Goal: Task Accomplishment & Management: Manage account settings

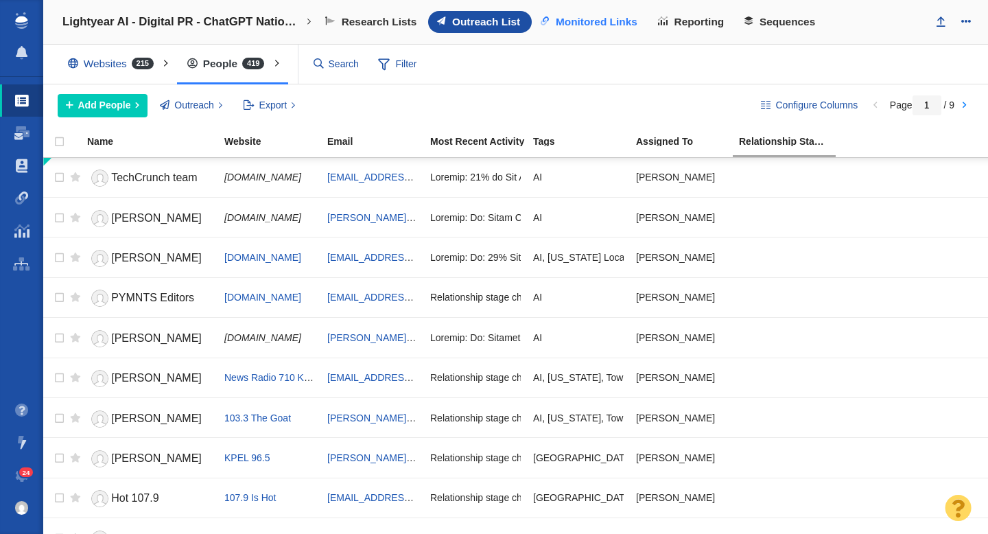
click at [599, 18] on span "Monitored Links" at bounding box center [597, 22] width 82 height 12
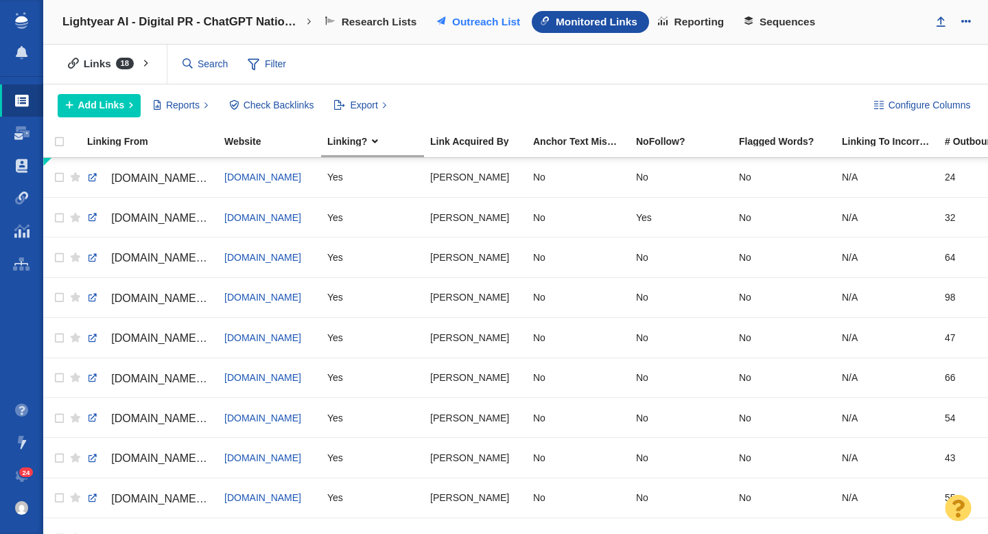
click at [462, 29] on link "Outreach List" at bounding box center [480, 22] width 104 height 22
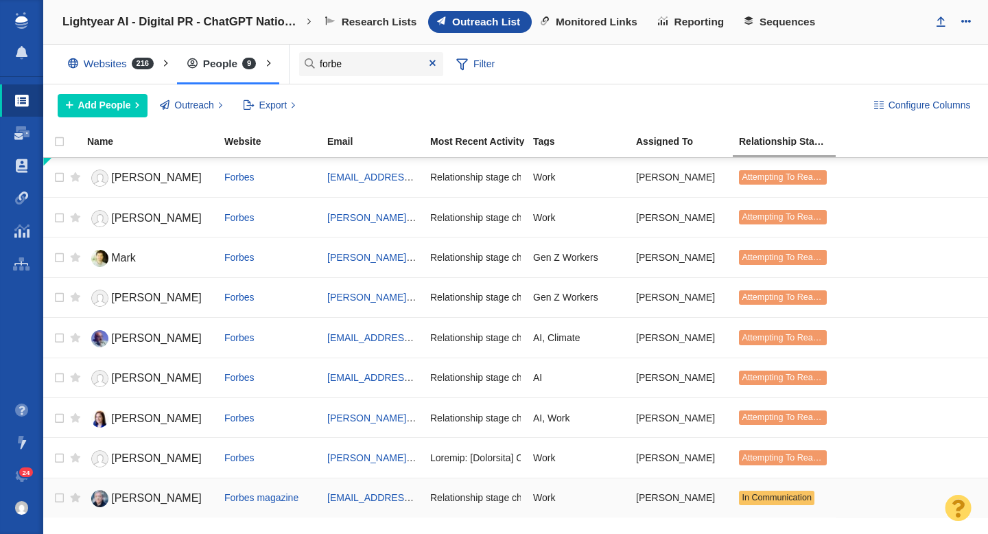
type input "forbe"
click at [151, 502] on span "Bryan Robinson" at bounding box center [156, 498] width 91 height 12
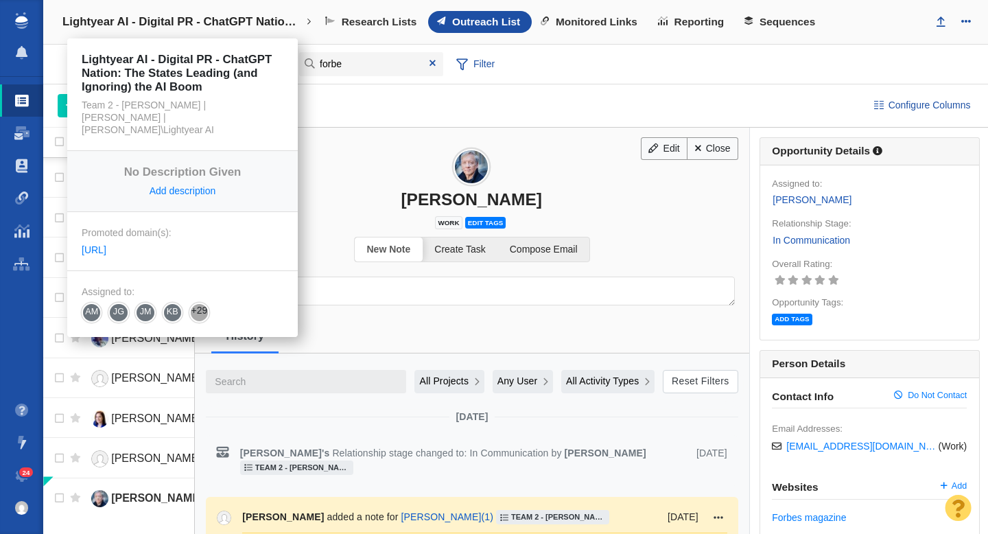
click at [170, 22] on h4 "Lightyear AI - Digital PR - ChatGPT Nation: The States Leading (and Ignoring) t…" at bounding box center [182, 22] width 240 height 14
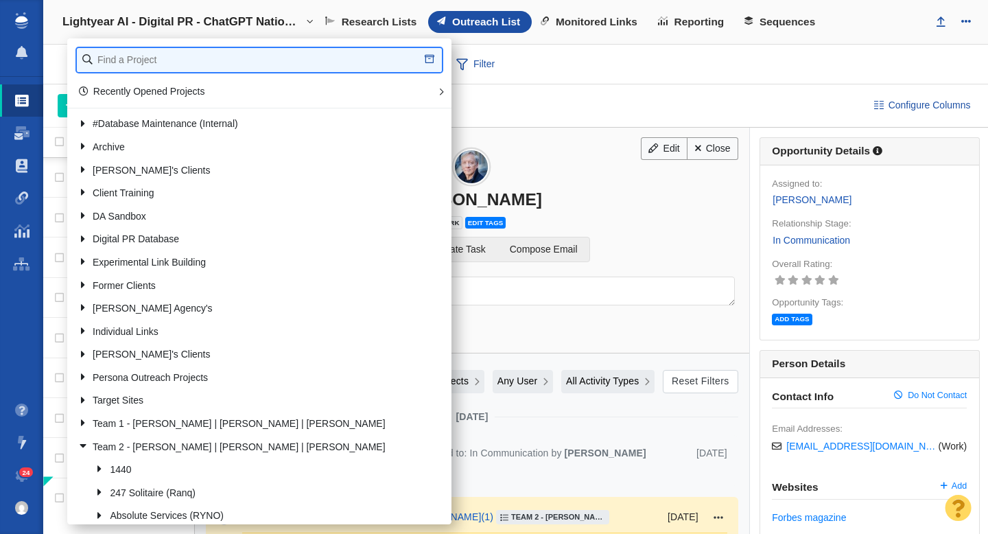
click at [150, 57] on input "text" at bounding box center [259, 60] width 365 height 24
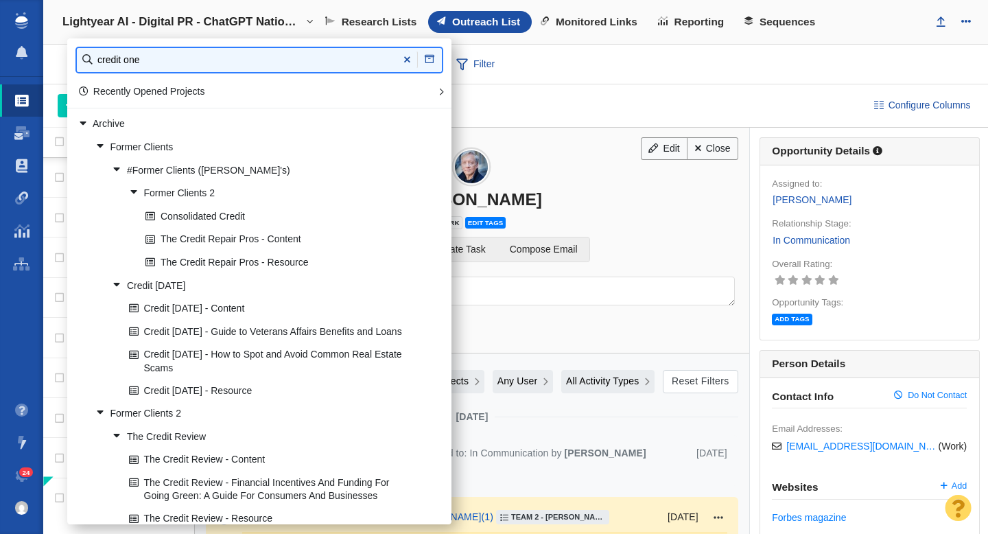
type input "credit one"
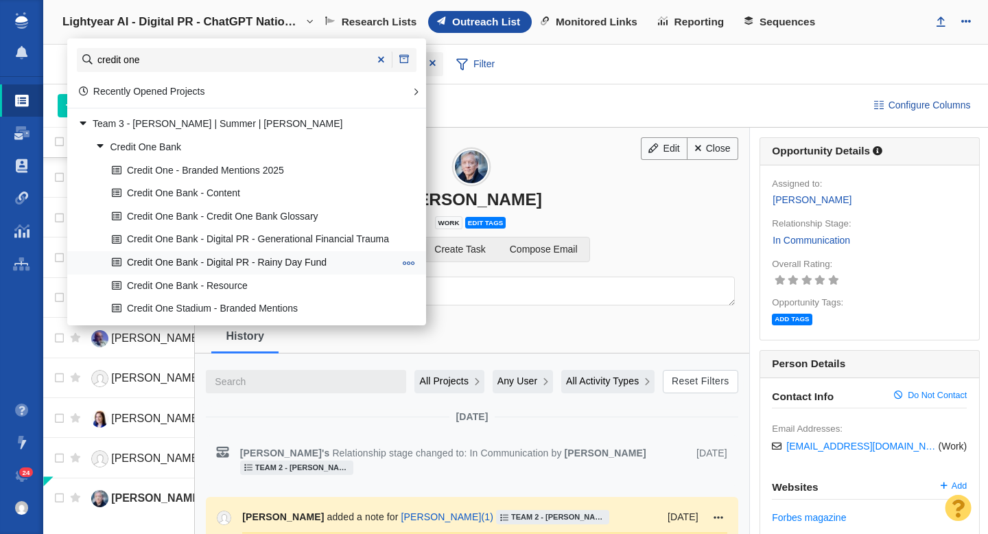
click at [251, 262] on link "Credit One Bank - Digital PR - Rainy Day Fund" at bounding box center [252, 262] width 289 height 21
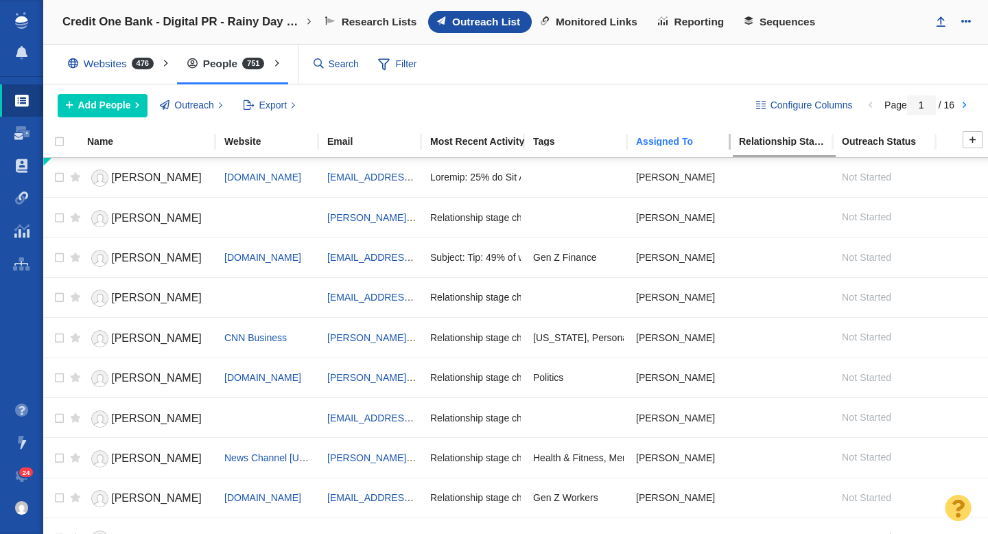
click at [652, 143] on div "Assigned To" at bounding box center [687, 141] width 102 height 10
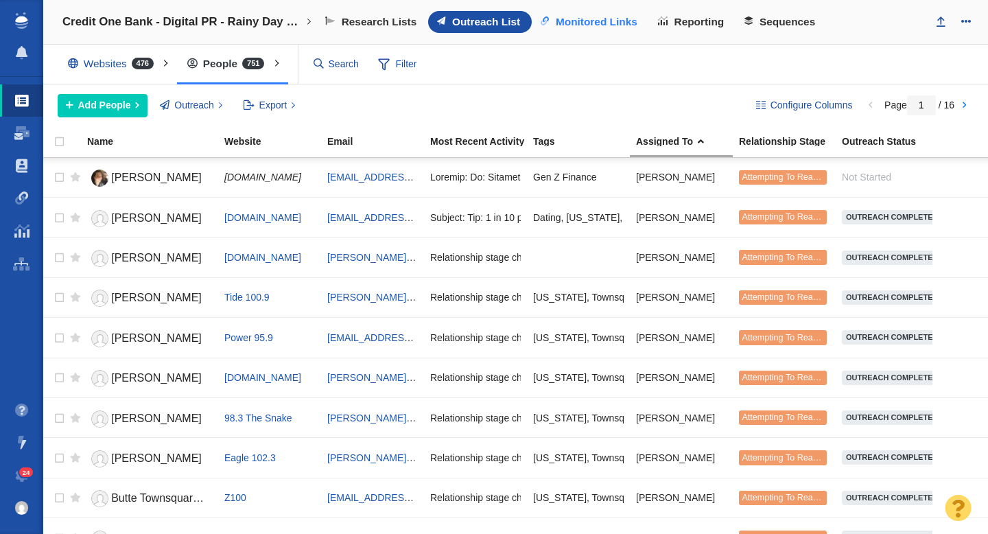
click at [617, 23] on span "Monitored Links" at bounding box center [597, 22] width 82 height 12
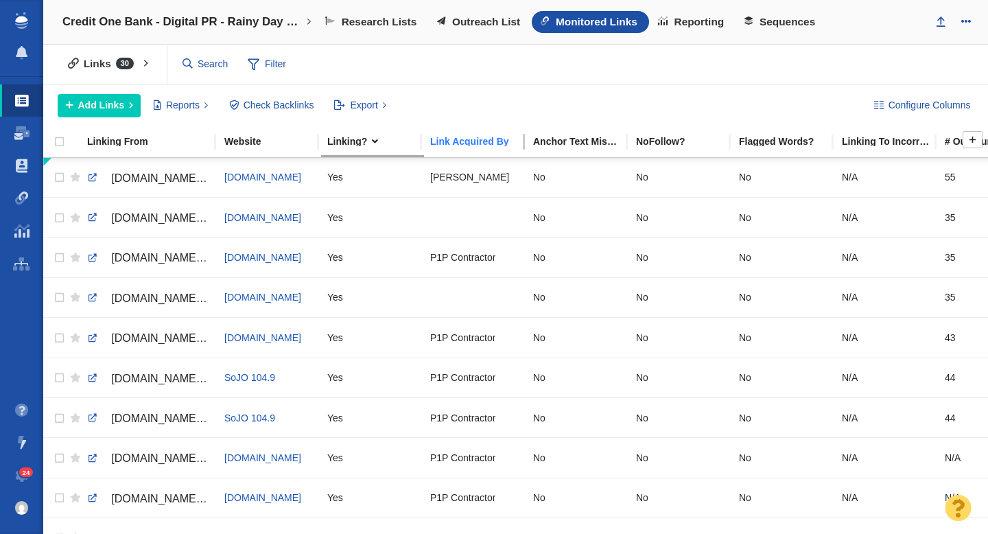
click at [462, 141] on div "Link Acquired By" at bounding box center [481, 141] width 102 height 10
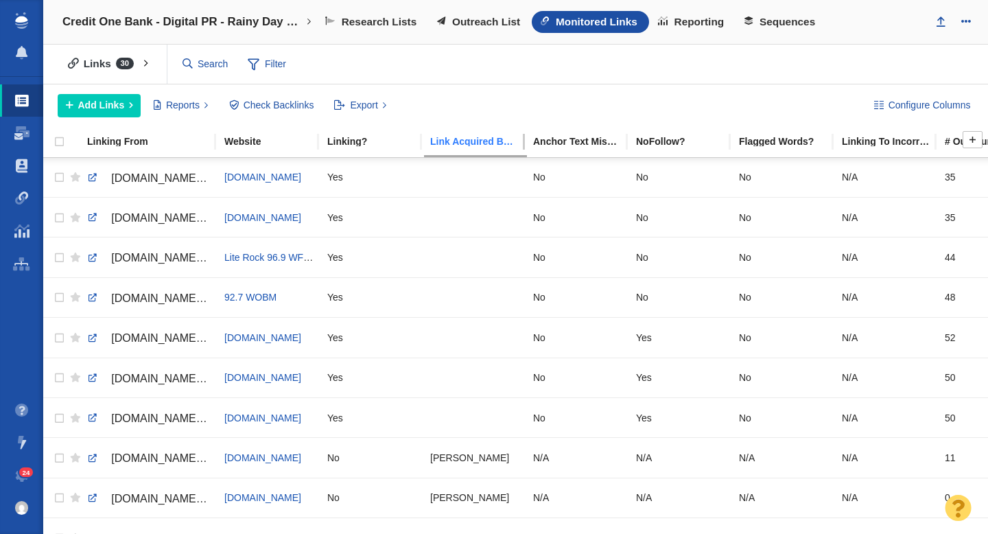
click at [468, 141] on div "Link Acquired By" at bounding box center [481, 141] width 102 height 10
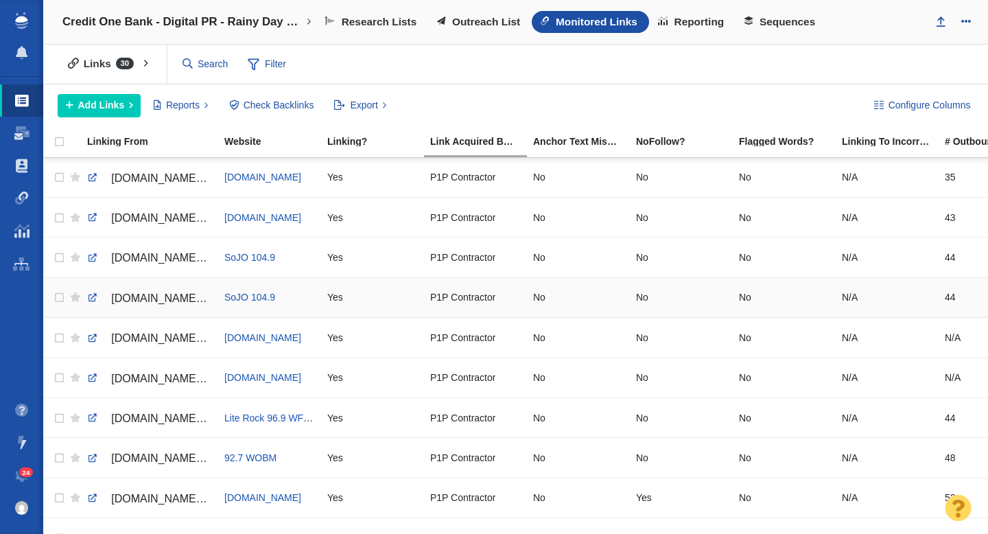
click at [145, 305] on link "sojo1049.com/ixp/396/p/new-jersey-emergency-savings-issues" at bounding box center [149, 298] width 125 height 23
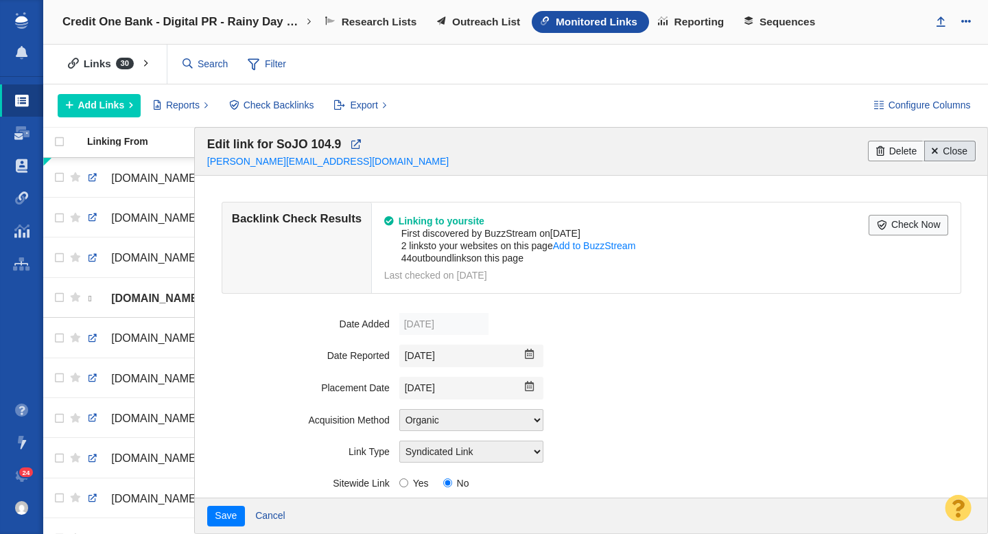
click at [949, 146] on link "Close" at bounding box center [949, 151] width 51 height 21
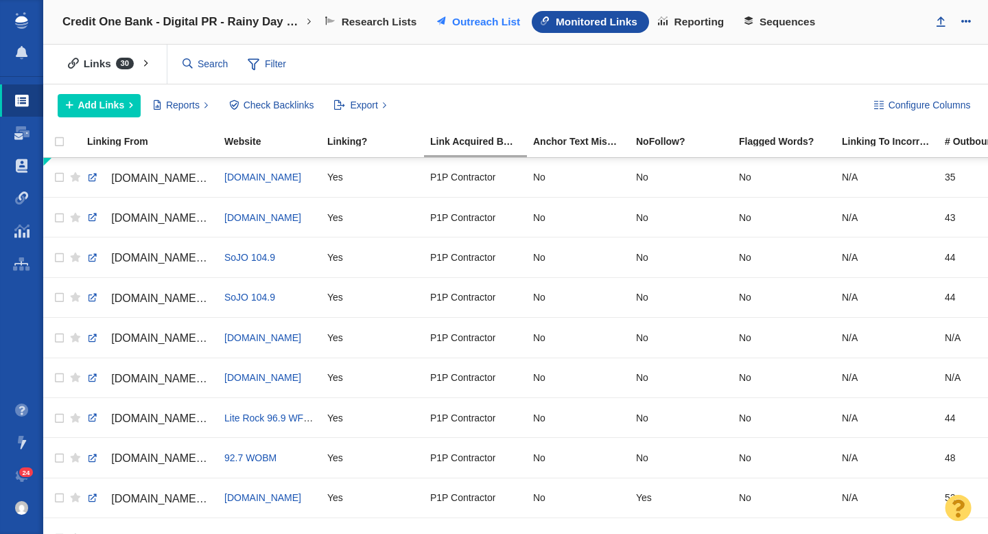
click at [475, 25] on span "Outreach List" at bounding box center [486, 22] width 68 height 12
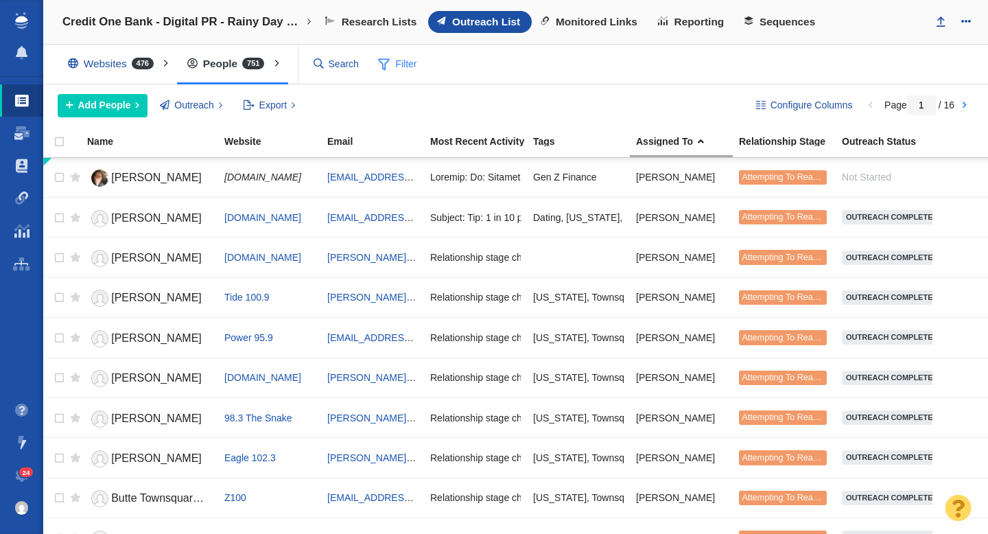
click at [405, 69] on span "Filter" at bounding box center [397, 64] width 55 height 26
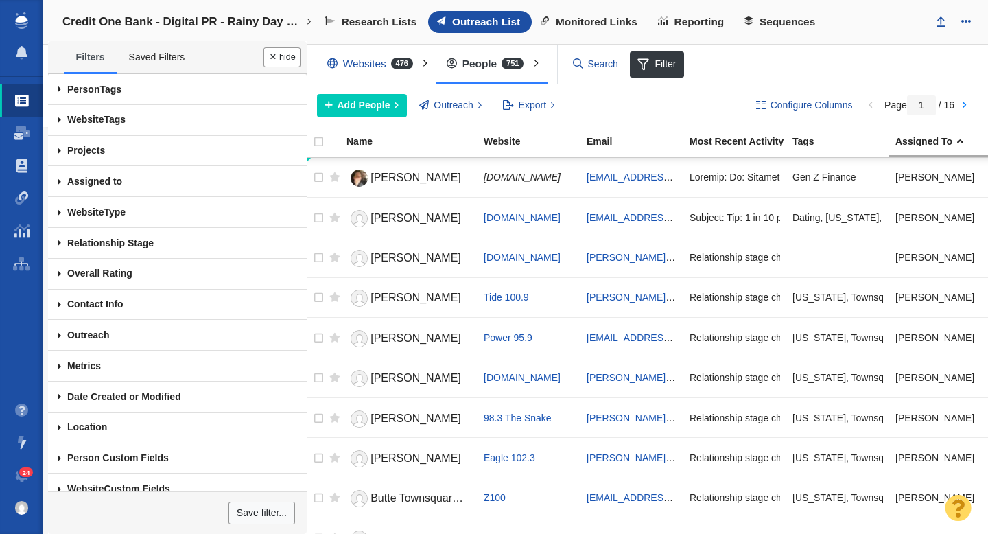
click at [58, 183] on span at bounding box center [59, 181] width 23 height 31
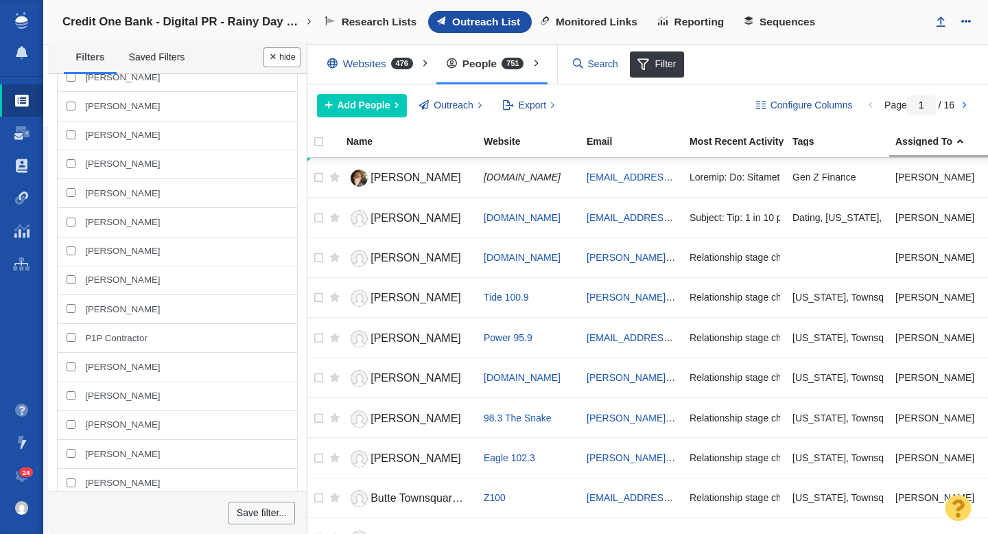
scroll to position [699, 0]
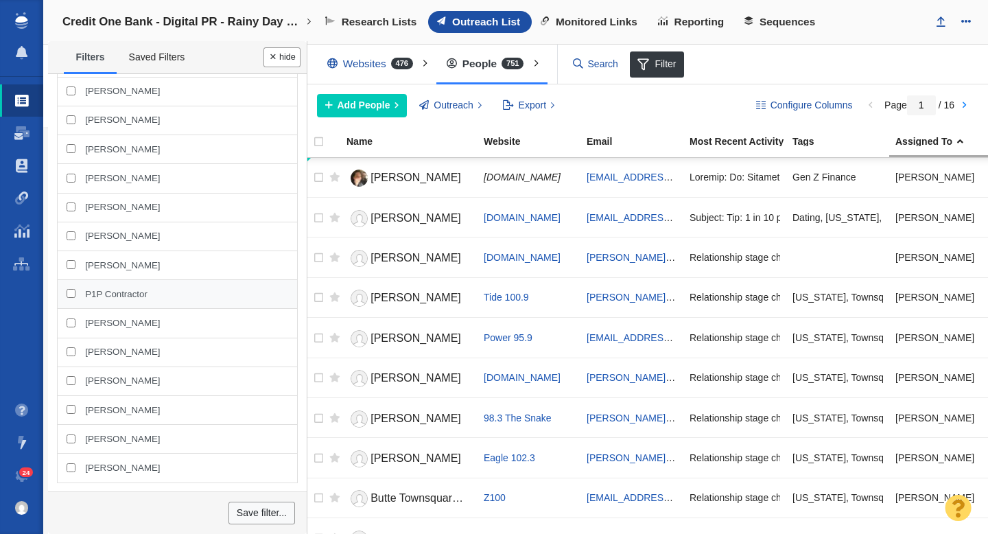
click at [130, 293] on span "P1P Contractor" at bounding box center [116, 294] width 62 height 12
click at [75, 293] on input "P1P Contractor" at bounding box center [71, 293] width 9 height 9
checkbox input "true"
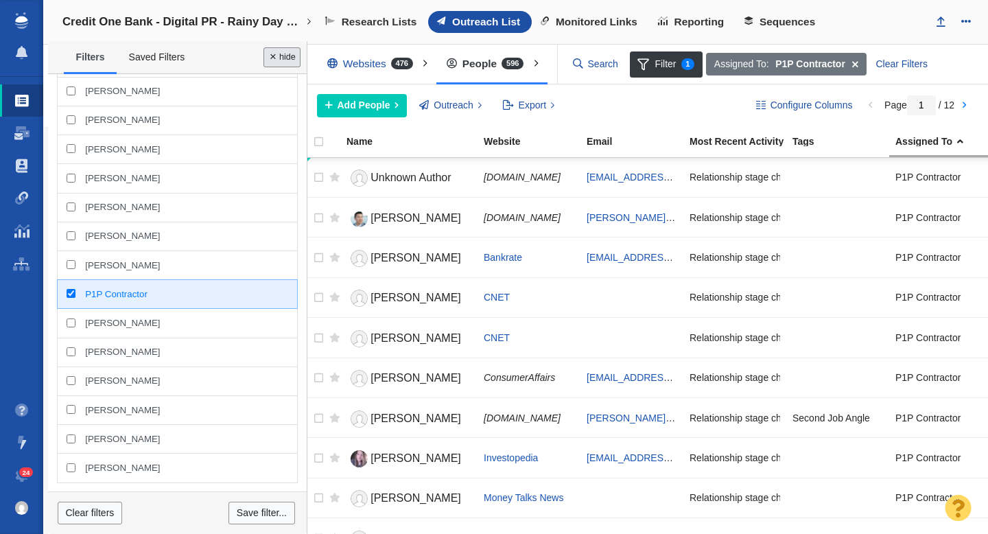
click at [287, 58] on button "Done" at bounding box center [281, 57] width 37 height 20
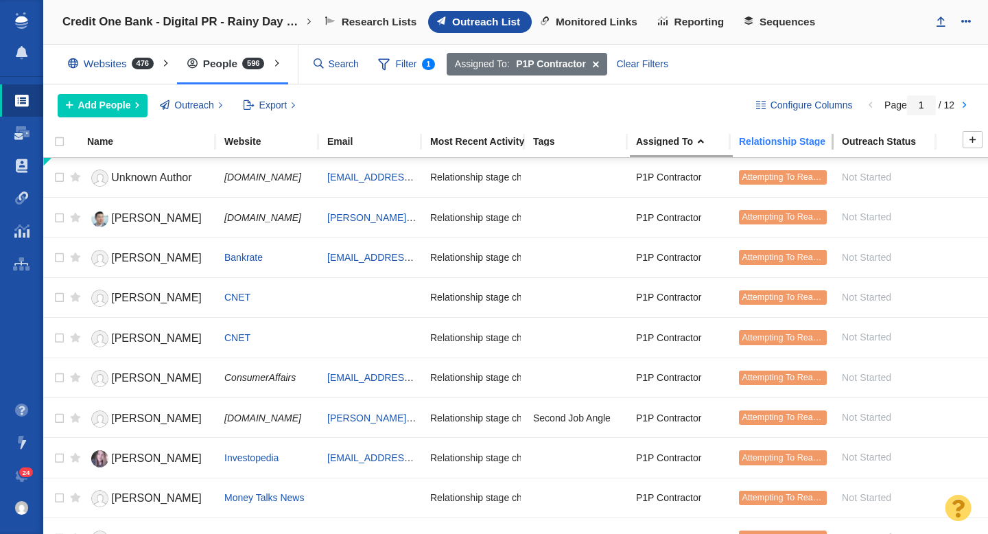
click at [786, 146] on link "Relationship Stage" at bounding box center [790, 142] width 102 height 12
click at [129, 258] on span "Alex Gailey" at bounding box center [156, 258] width 91 height 12
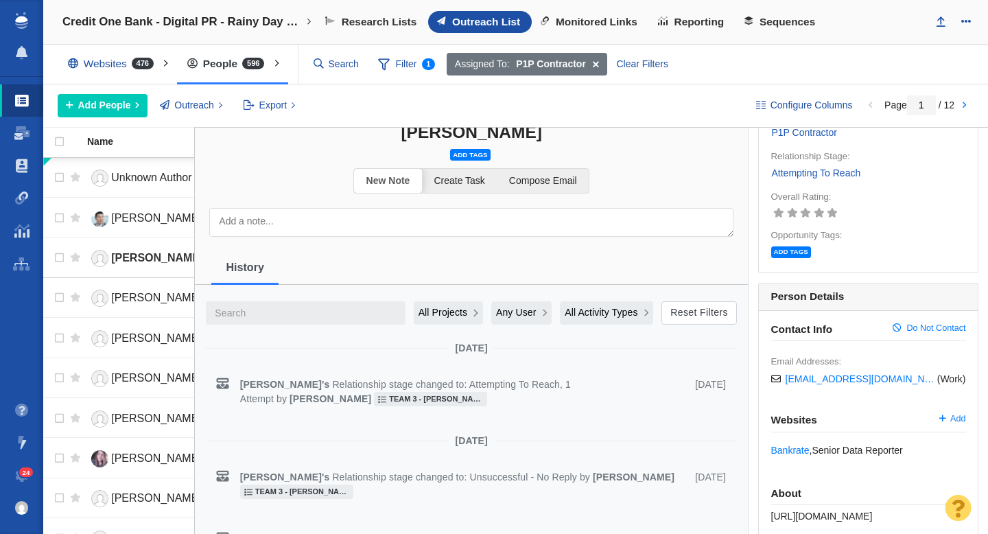
scroll to position [0, 0]
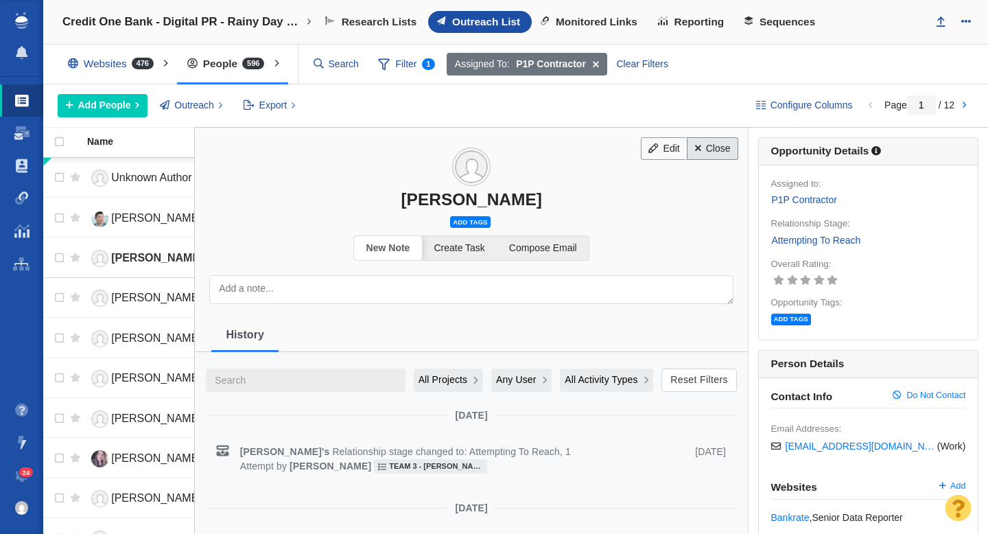
click at [713, 147] on link "Close" at bounding box center [712, 148] width 51 height 23
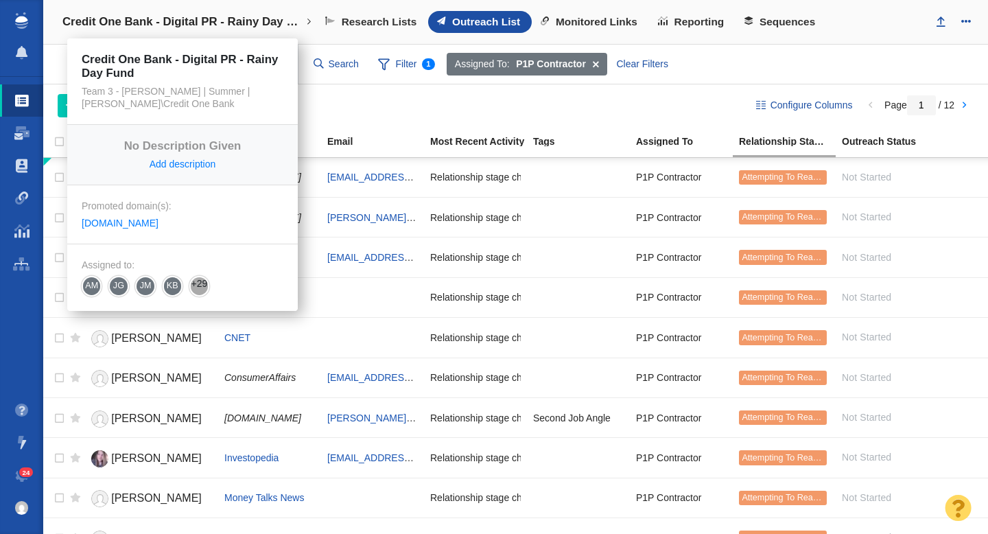
click at [221, 23] on h4 "Credit One Bank - Digital PR - Rainy Day Fund" at bounding box center [182, 22] width 240 height 14
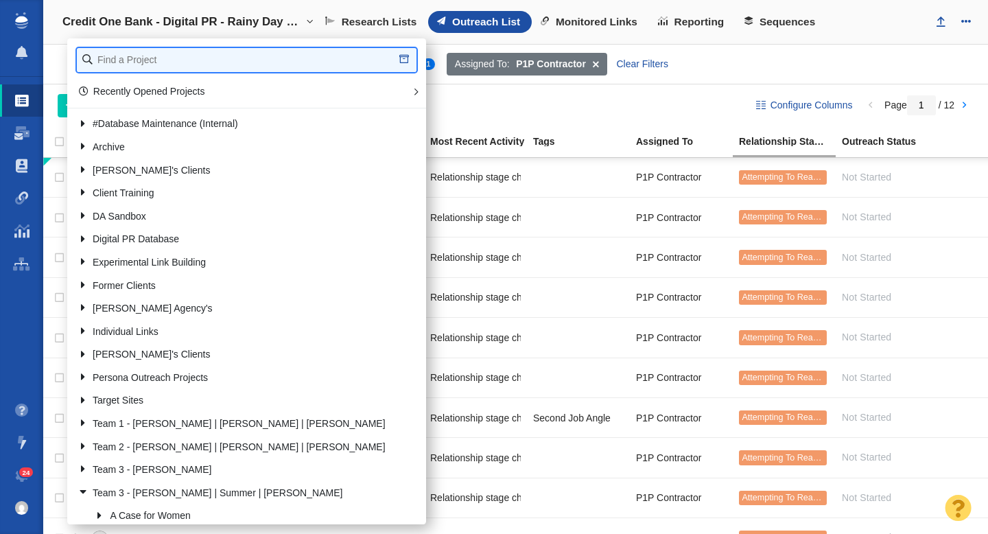
click at [143, 64] on input "text" at bounding box center [247, 60] width 340 height 24
type input "pv"
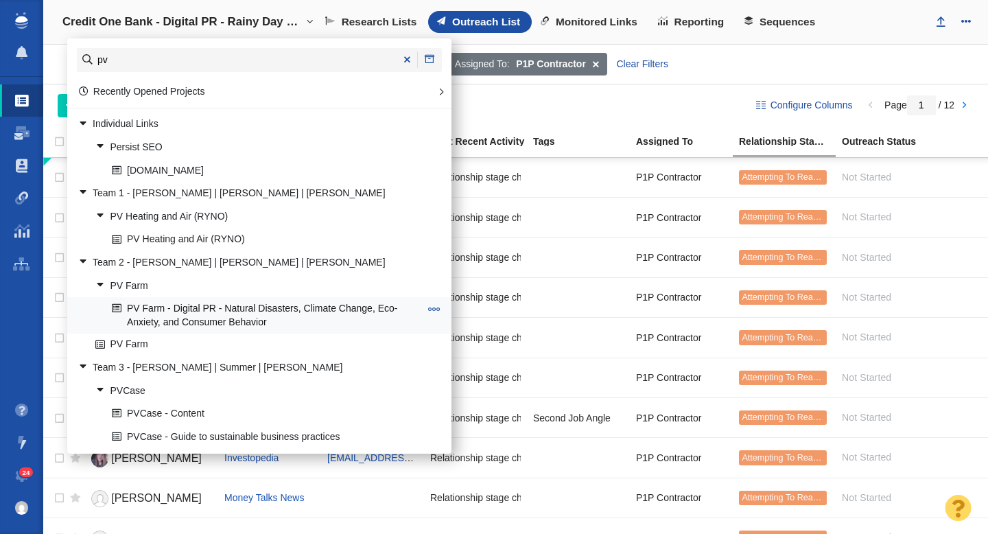
click at [242, 314] on link "PV Farm - Digital PR - Natural Disasters, Climate Change, Eco-Anxiety, and Cons…" at bounding box center [265, 315] width 315 height 34
